Goal: Obtain resource: Download file/media

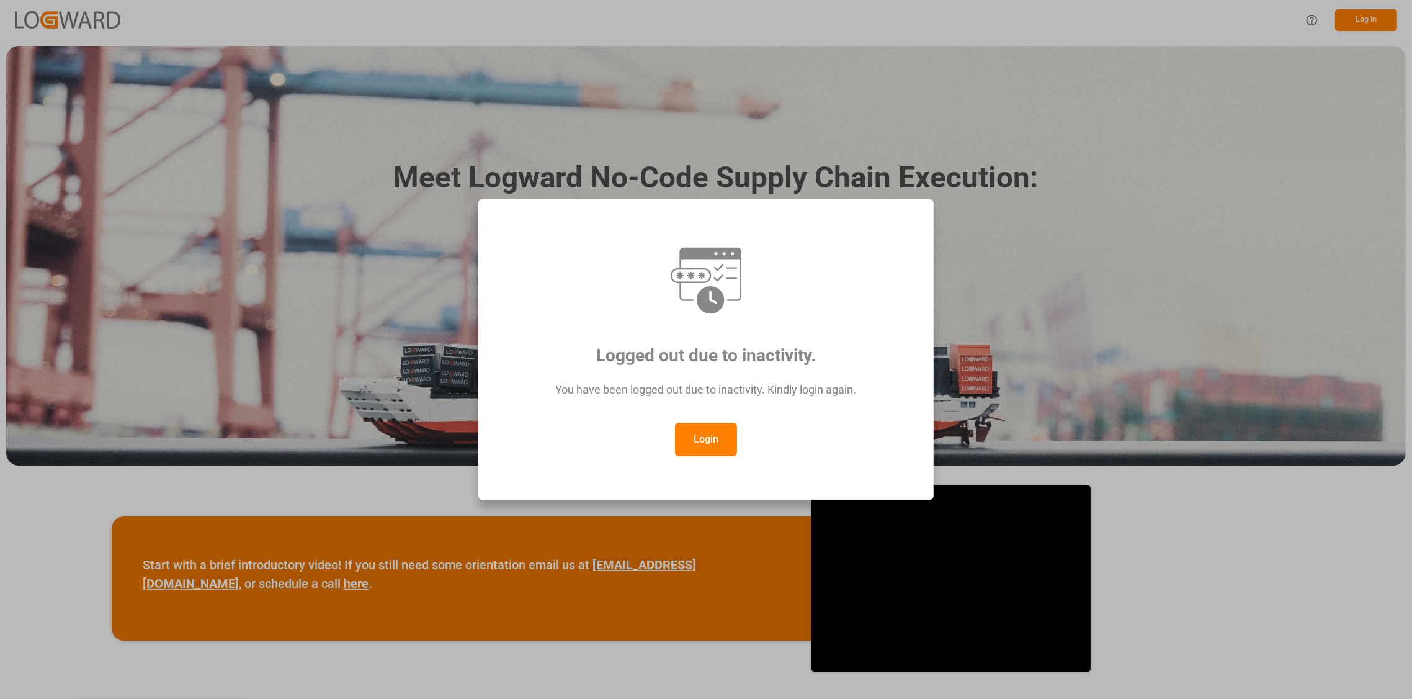
click at [706, 447] on button "Login" at bounding box center [706, 438] width 62 height 33
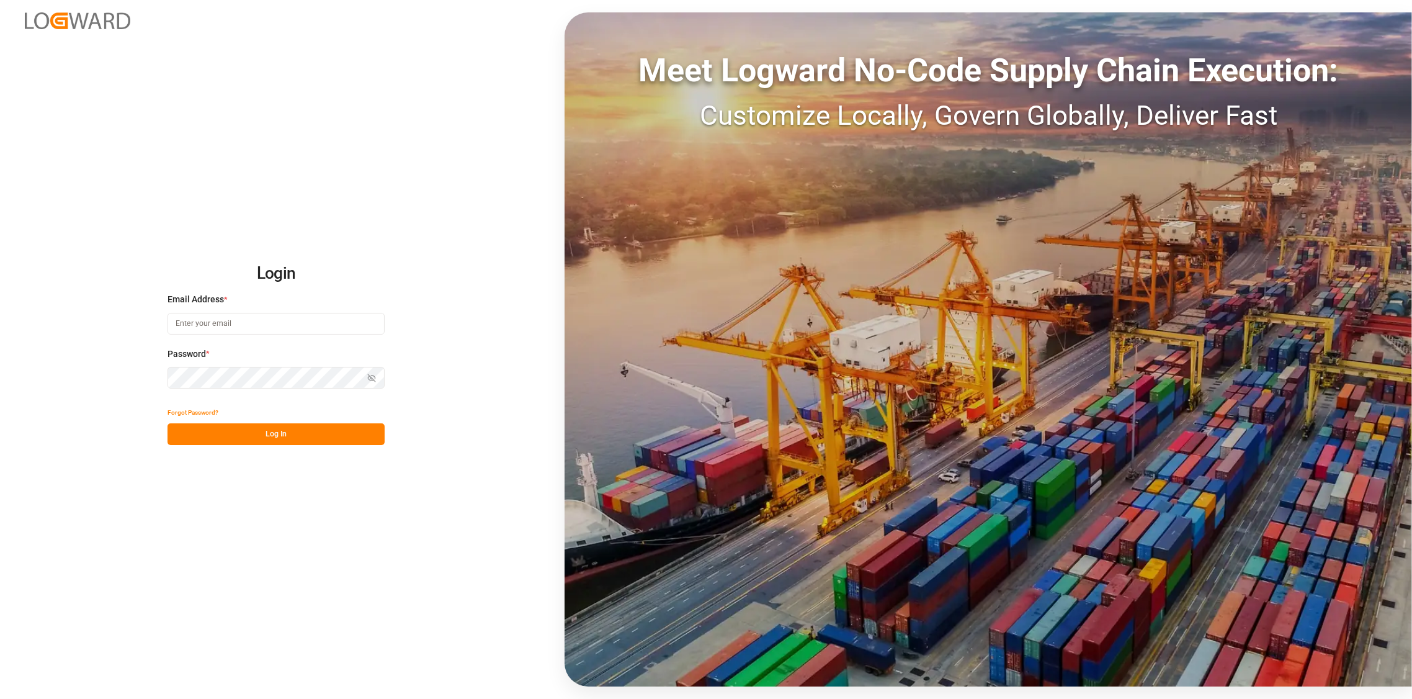
type input "[PERSON_NAME][EMAIL_ADDRESS][DOMAIN_NAME]"
click at [282, 436] on button "Log In" at bounding box center [275, 434] width 217 height 22
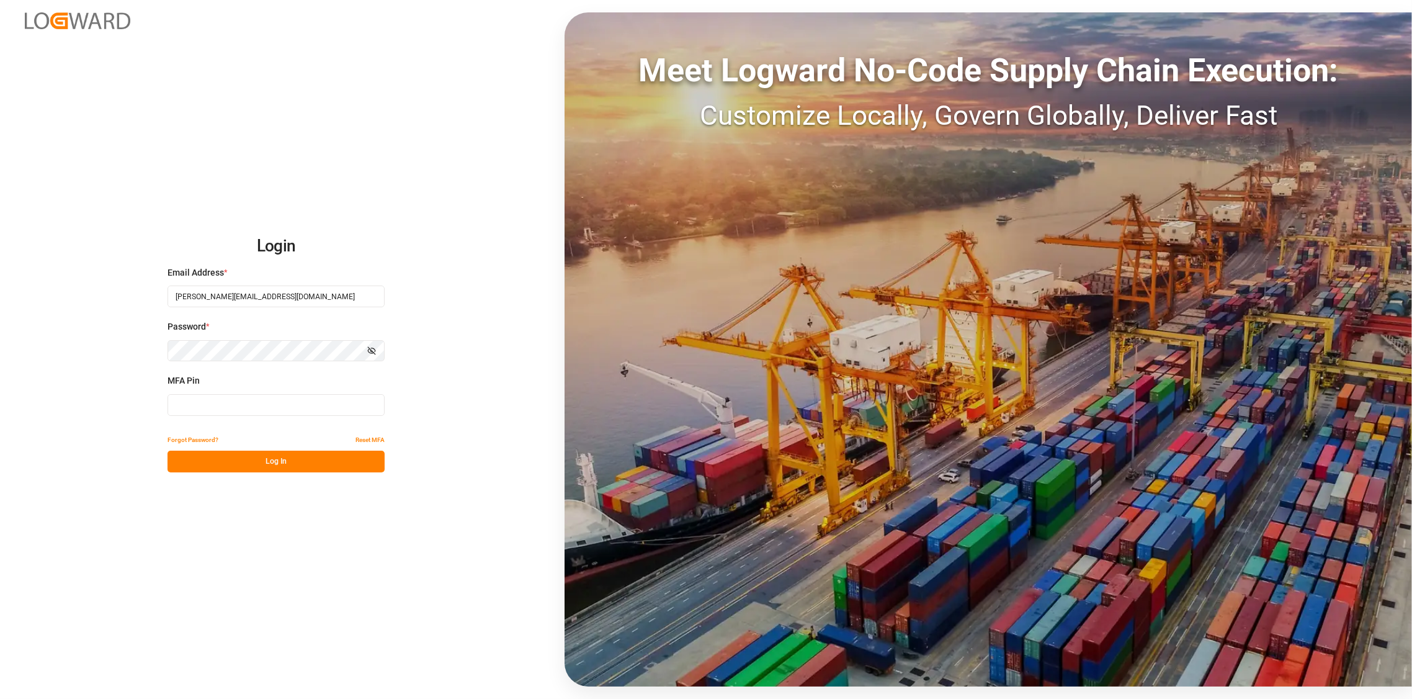
click at [256, 407] on input at bounding box center [275, 405] width 217 height 22
type input "304053"
click at [279, 466] on button "Log In" at bounding box center [275, 461] width 217 height 22
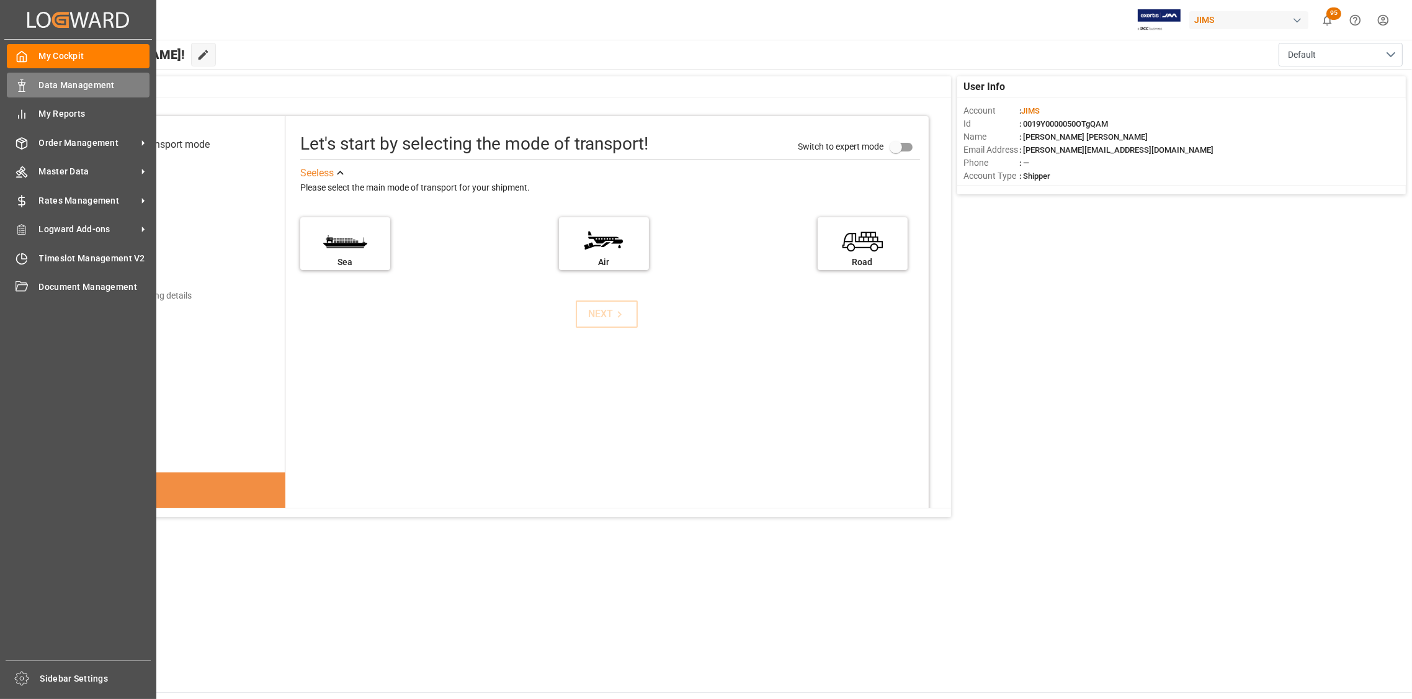
click at [76, 83] on span "Data Management" at bounding box center [94, 85] width 111 height 13
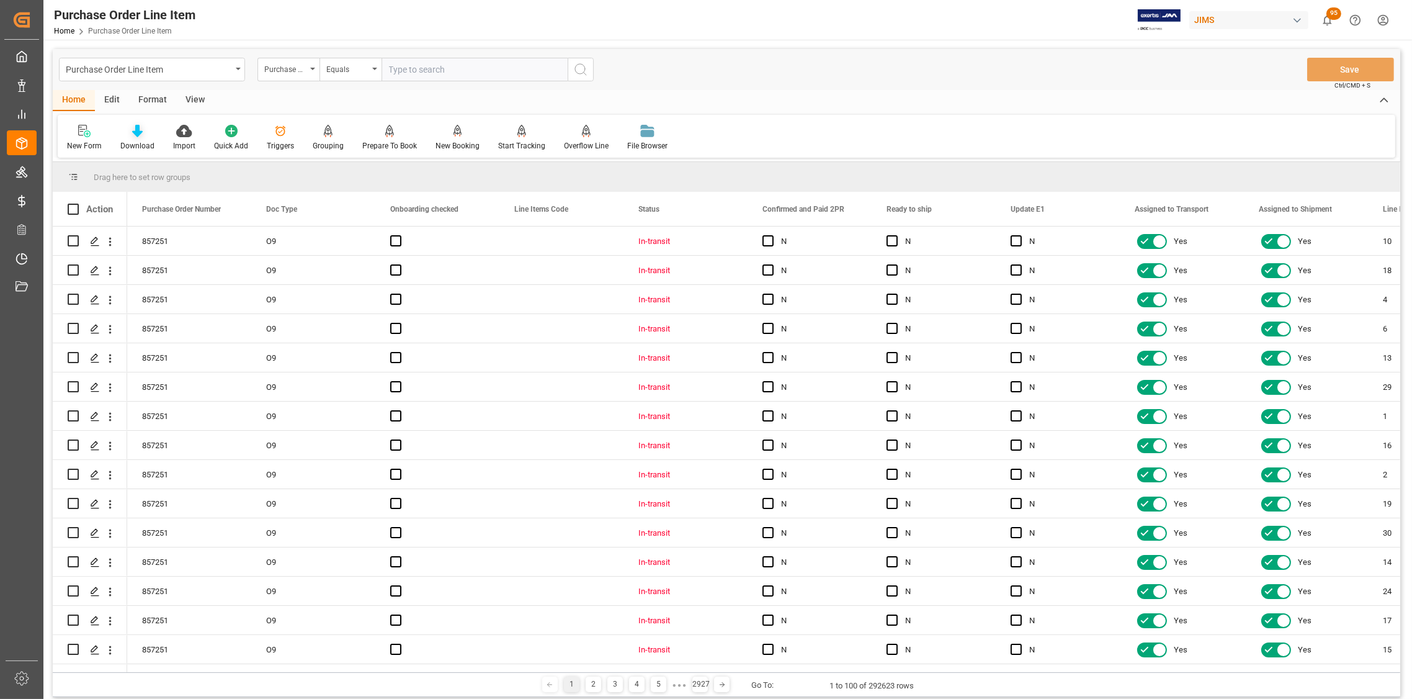
click at [134, 132] on icon at bounding box center [137, 131] width 11 height 12
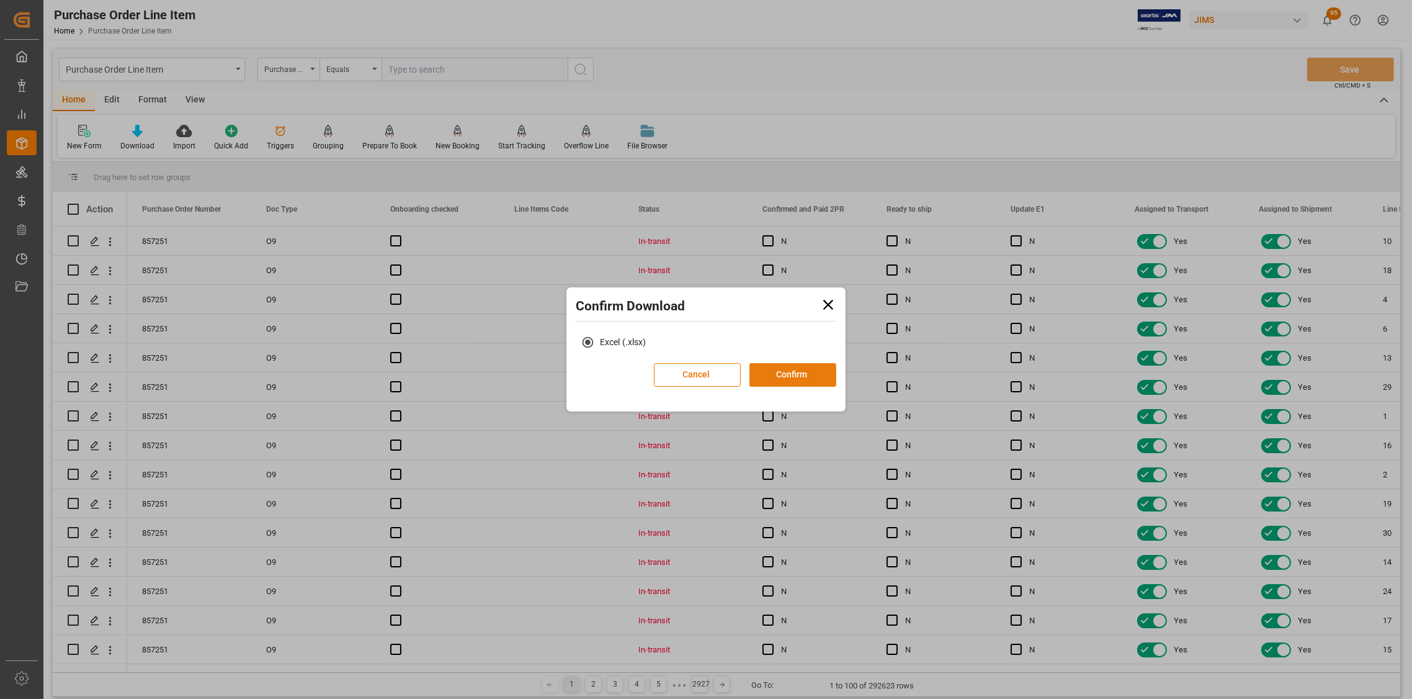
click at [770, 378] on button "Confirm" at bounding box center [792, 375] width 87 height 24
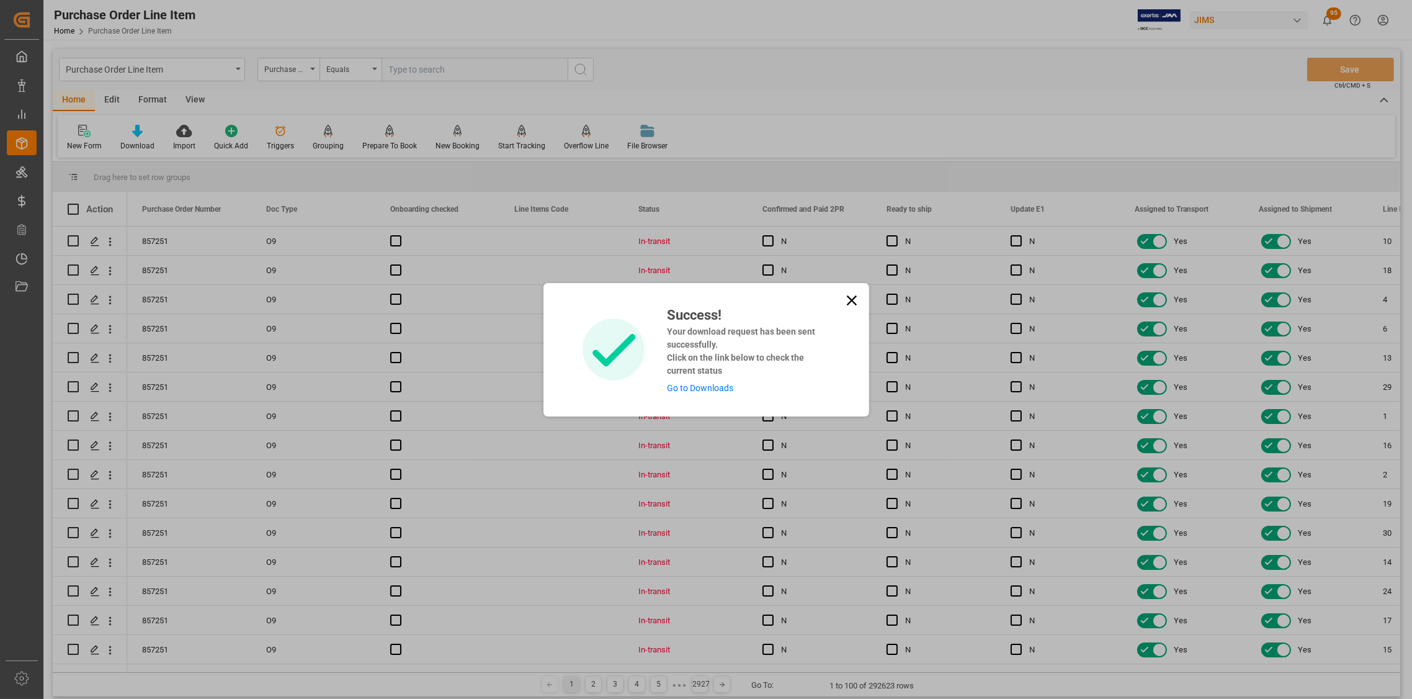
click at [705, 388] on link "Go to Downloads" at bounding box center [700, 388] width 66 height 10
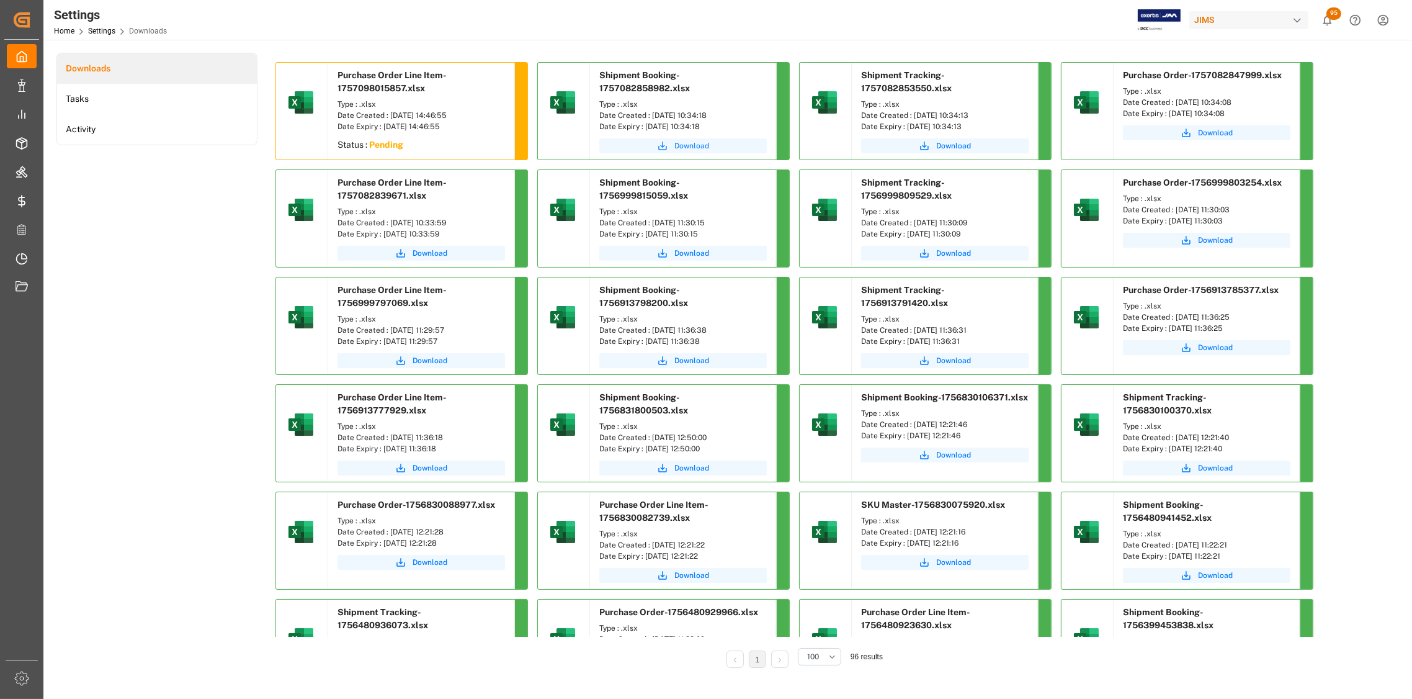
click at [697, 148] on span "Download" at bounding box center [691, 145] width 35 height 11
click at [951, 145] on span "Download" at bounding box center [953, 145] width 35 height 11
click at [429, 251] on span "Download" at bounding box center [430, 253] width 35 height 11
click at [690, 146] on span "Download" at bounding box center [691, 145] width 35 height 11
click at [1215, 133] on span "Download" at bounding box center [1215, 132] width 35 height 11
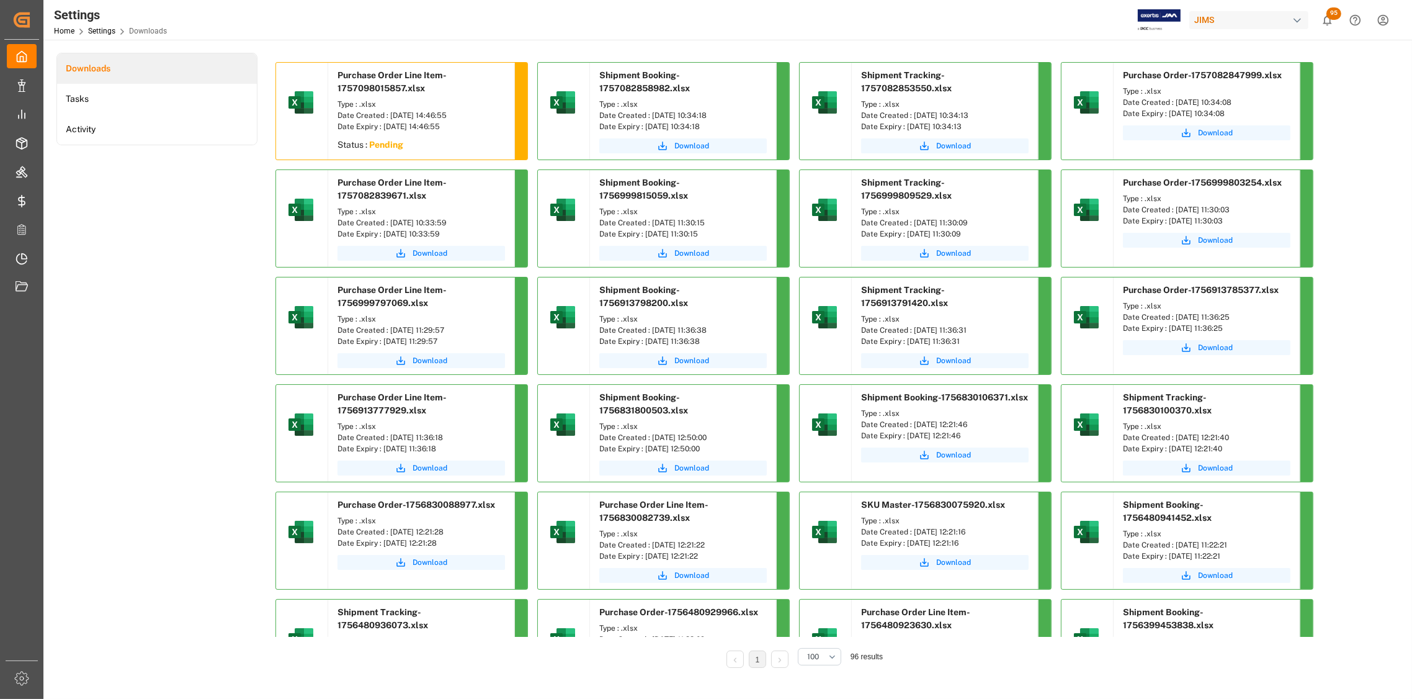
drag, startPoint x: 728, startPoint y: 116, endPoint x: 652, endPoint y: 114, distance: 76.3
click at [652, 114] on div "Date Created : [DATE] 10:34:18" at bounding box center [682, 115] width 167 height 11
copy div "[DATE] 10:34:18"
drag, startPoint x: 988, startPoint y: 114, endPoint x: 914, endPoint y: 118, distance: 73.3
click at [914, 118] on div "Date Created : [DATE] 10:34:13" at bounding box center [944, 115] width 167 height 11
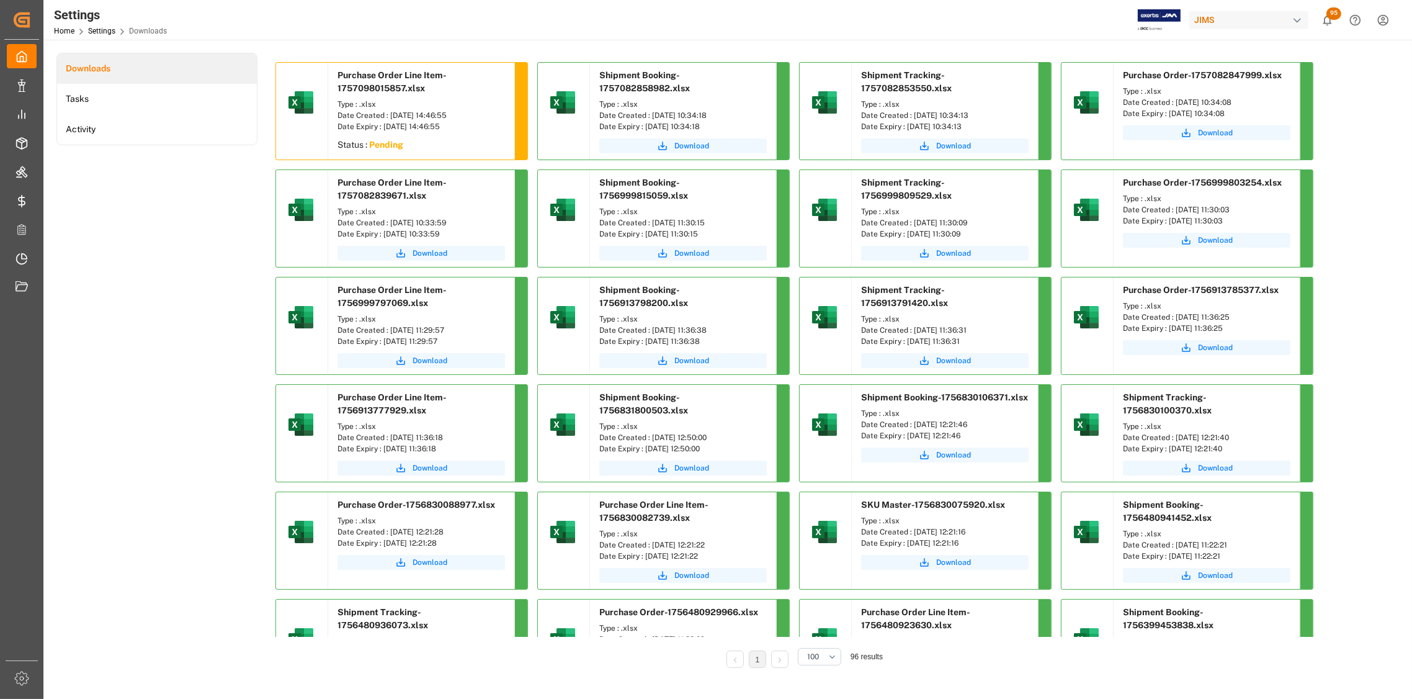
copy div "[DATE] 10:34:13"
drag, startPoint x: 1254, startPoint y: 100, endPoint x: 1175, endPoint y: 102, distance: 79.4
click at [1175, 102] on div "Date Created : [DATE] 10:34:08" at bounding box center [1206, 102] width 167 height 11
copy div "[DATE] 10:34:08"
drag, startPoint x: 468, startPoint y: 222, endPoint x: 390, endPoint y: 225, distance: 78.2
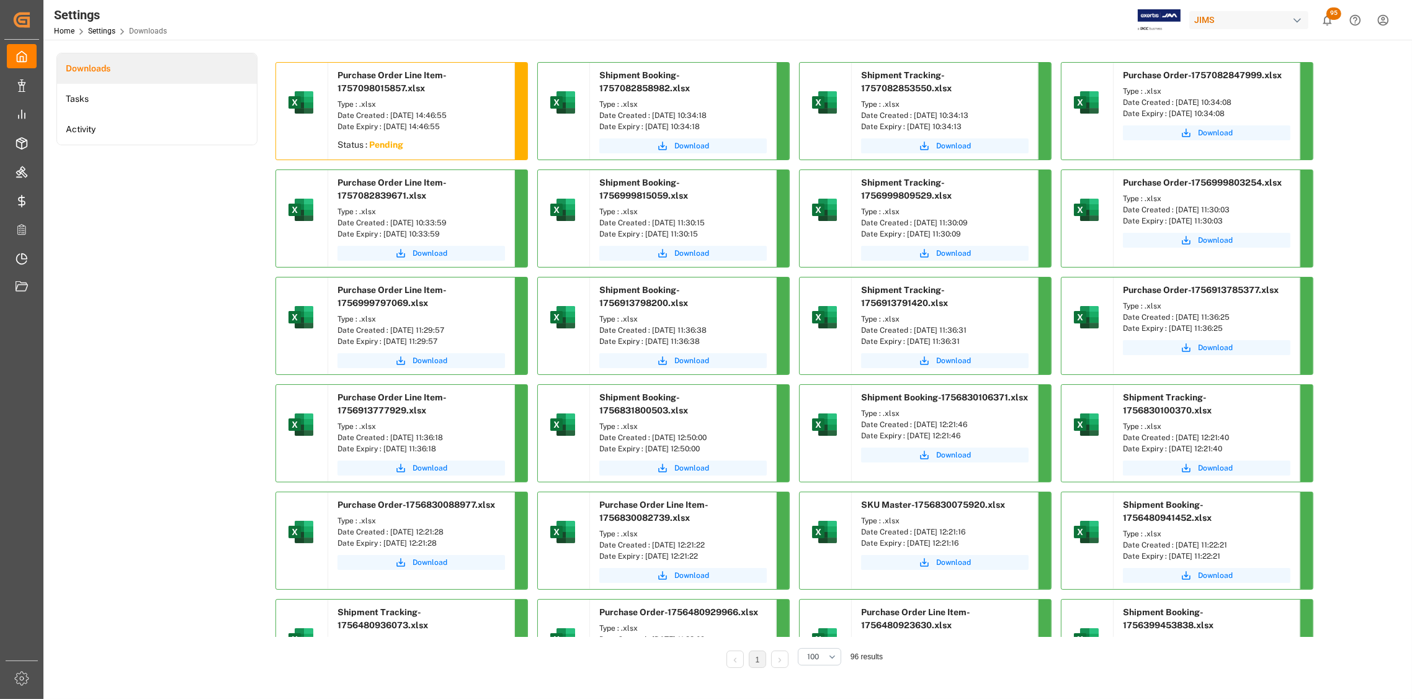
click at [390, 225] on div "Date Created : [DATE] 10:33:59" at bounding box center [420, 222] width 167 height 11
copy div "[DATE] 10:33:59"
